Goal: Check status: Check status

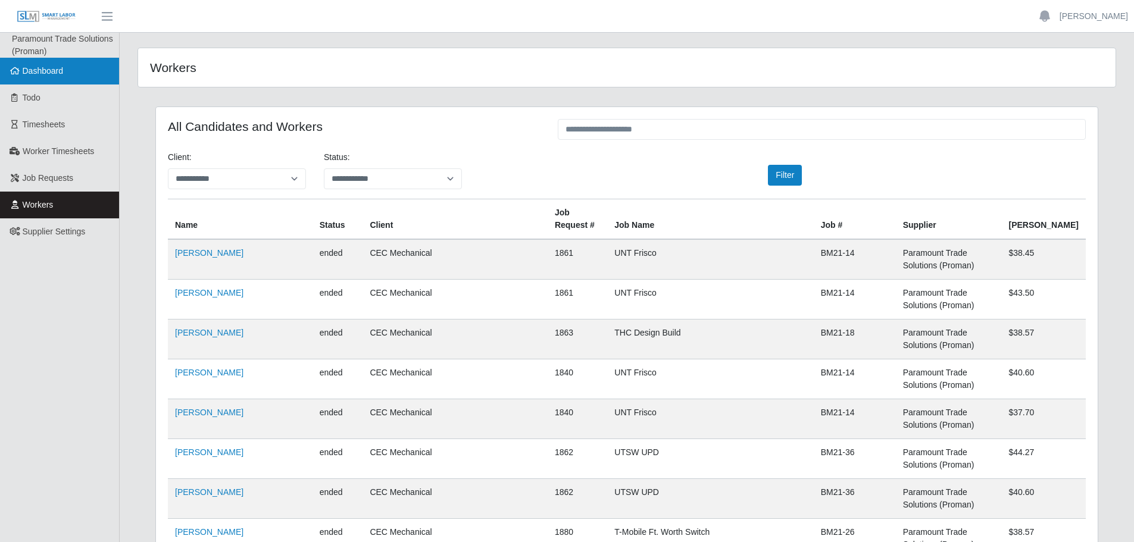
click at [48, 66] on span "Dashboard" at bounding box center [43, 71] width 41 height 10
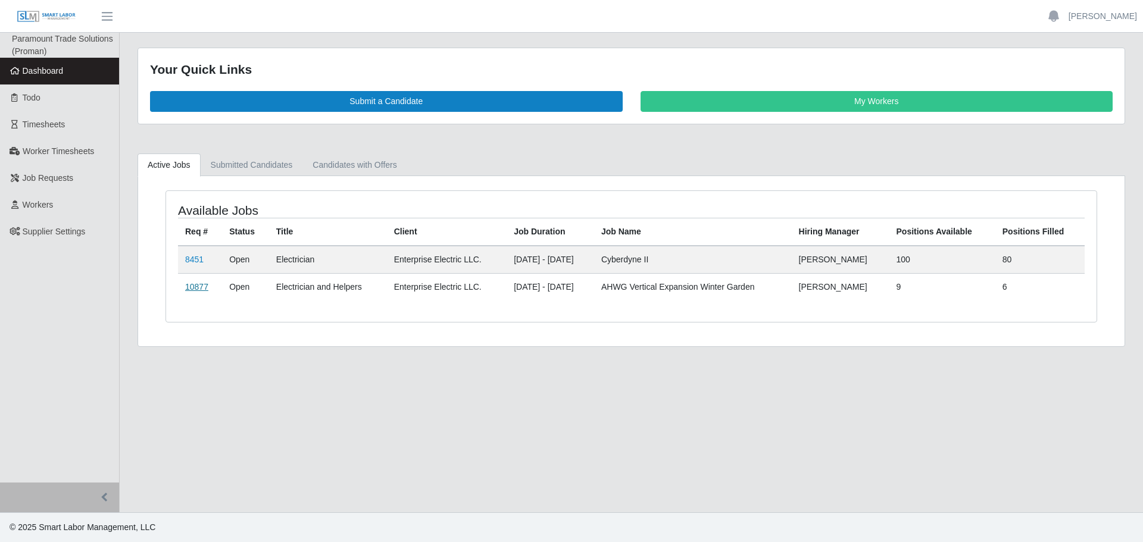
click at [190, 291] on link "10877" at bounding box center [196, 287] width 23 height 10
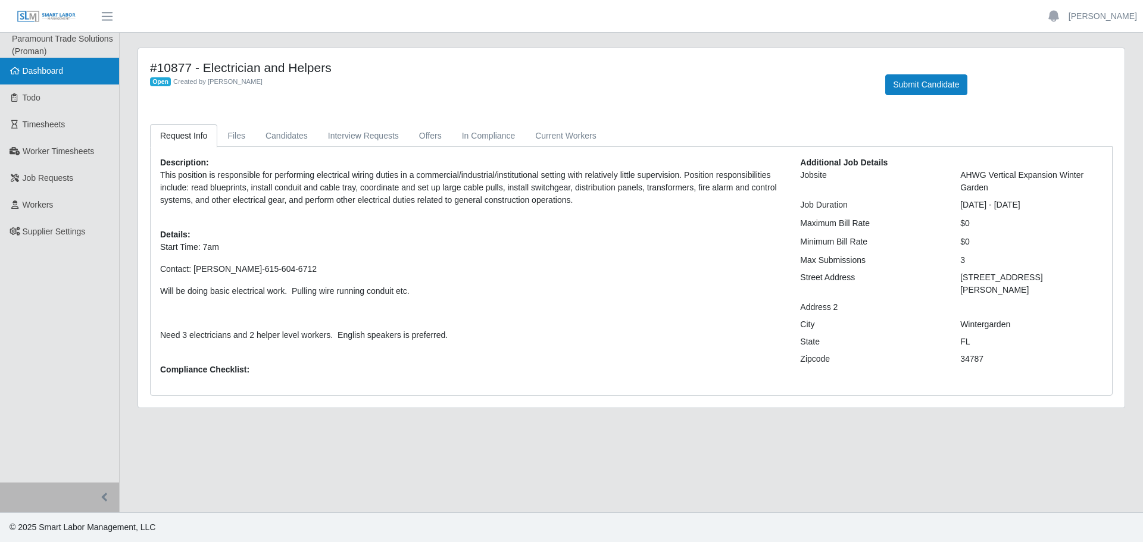
click at [42, 73] on span "Dashboard" at bounding box center [43, 71] width 41 height 10
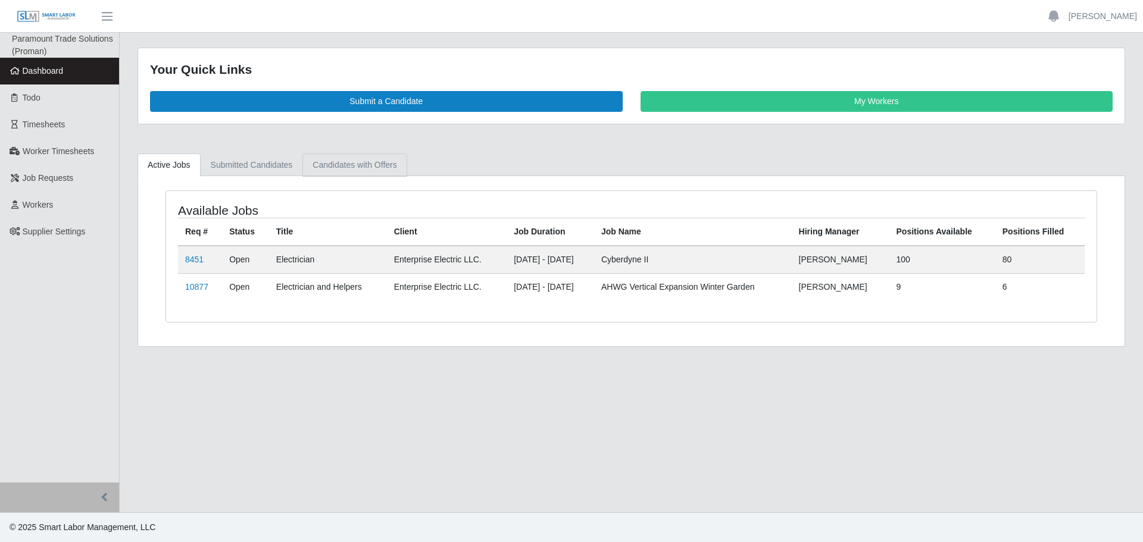
click at [352, 162] on link "Candidates with Offers" at bounding box center [354, 165] width 104 height 23
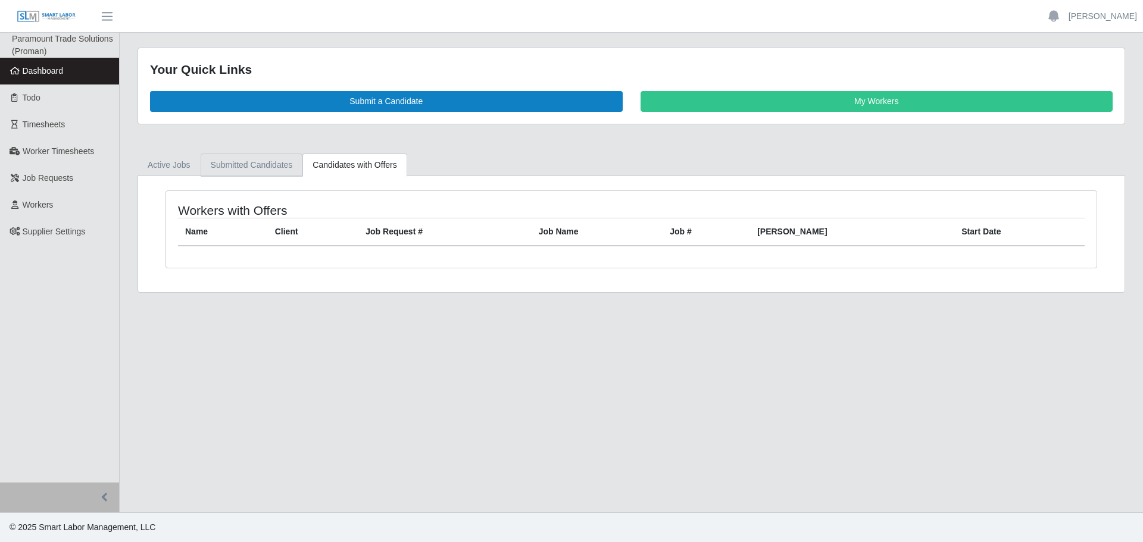
click at [247, 164] on link "Submitted Candidates" at bounding box center [252, 165] width 102 height 23
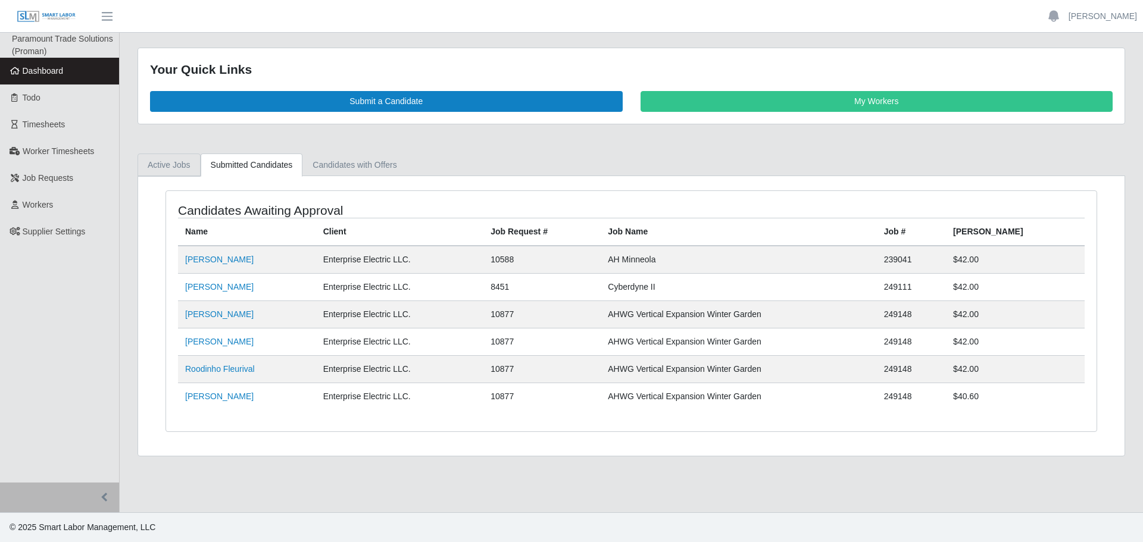
click at [176, 164] on link "Active Jobs" at bounding box center [168, 165] width 63 height 23
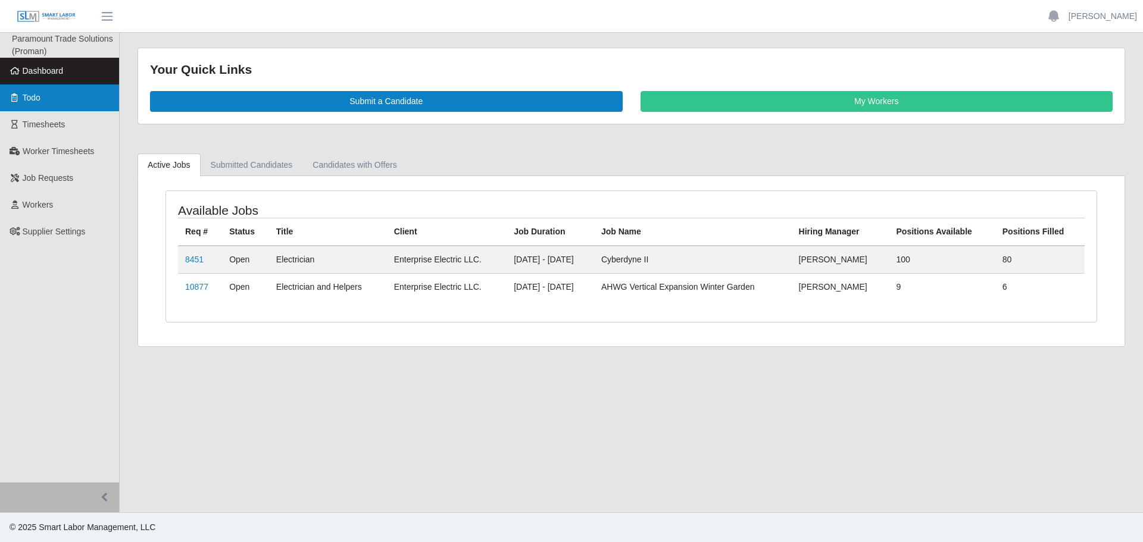
click at [45, 101] on link "Todo" at bounding box center [59, 98] width 119 height 27
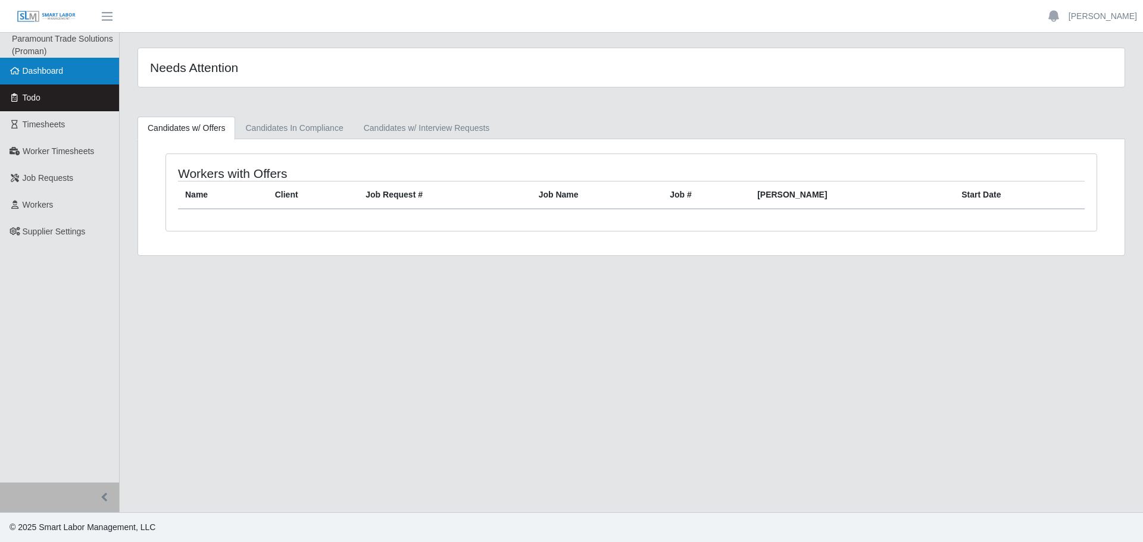
click at [39, 70] on span "Dashboard" at bounding box center [43, 71] width 41 height 10
